Goal: Transaction & Acquisition: Purchase product/service

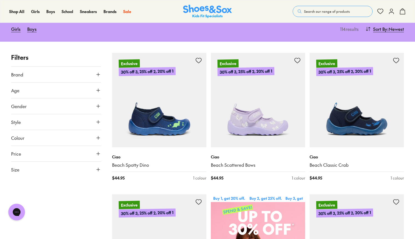
scroll to position [66, 0]
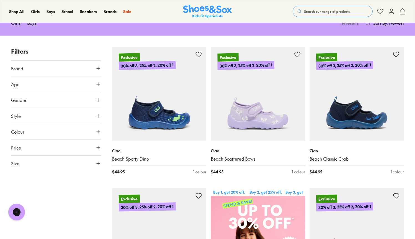
click at [94, 161] on button "Size" at bounding box center [56, 163] width 90 height 16
click at [47, 183] on button "26" at bounding box center [40, 184] width 18 height 13
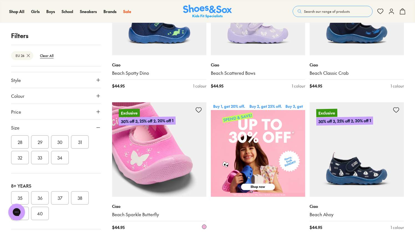
scroll to position [150, 0]
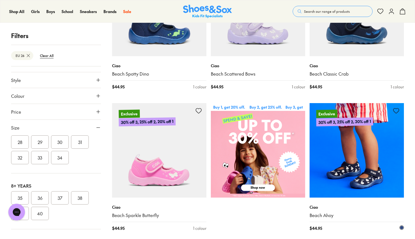
click at [342, 156] on img at bounding box center [357, 150] width 94 height 94
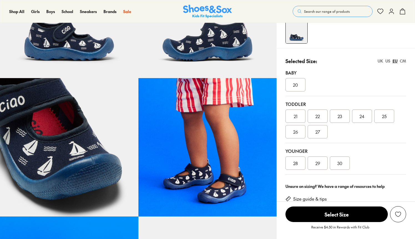
click at [289, 135] on div "26" at bounding box center [296, 131] width 20 height 13
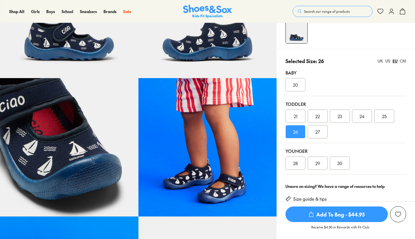
select select "*"
